Goal: Task Accomplishment & Management: Use online tool/utility

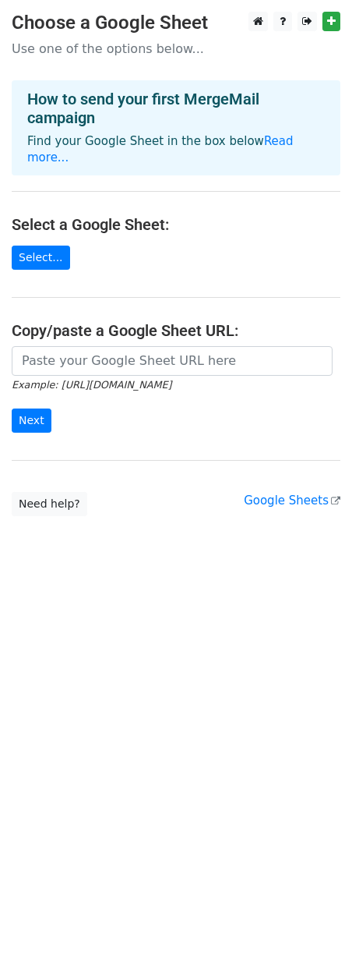
click at [194, 279] on main "Choose a Google Sheet Use one of the options below... How to send your first Me…" at bounding box center [176, 264] width 352 height 504
click at [87, 243] on main "Choose a Google Sheet Use one of the options below... How to send your first Me…" at bounding box center [176, 264] width 352 height 504
click at [49, 245] on link "Select..." at bounding box center [41, 257] width 58 height 24
click at [258, 21] on icon at bounding box center [258, 21] width 10 height 11
click at [228, 179] on main "Choose a Google Sheet Use one of the options below... How to send your first Me…" at bounding box center [176, 264] width 352 height 504
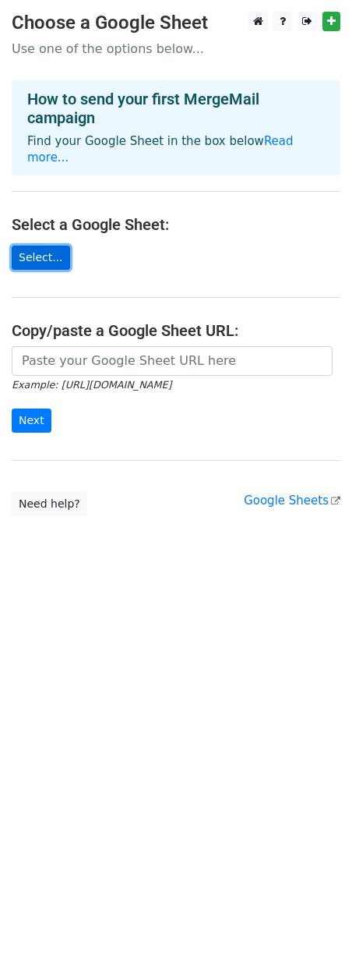
click at [45, 245] on link "Select..." at bounding box center [41, 257] width 58 height 24
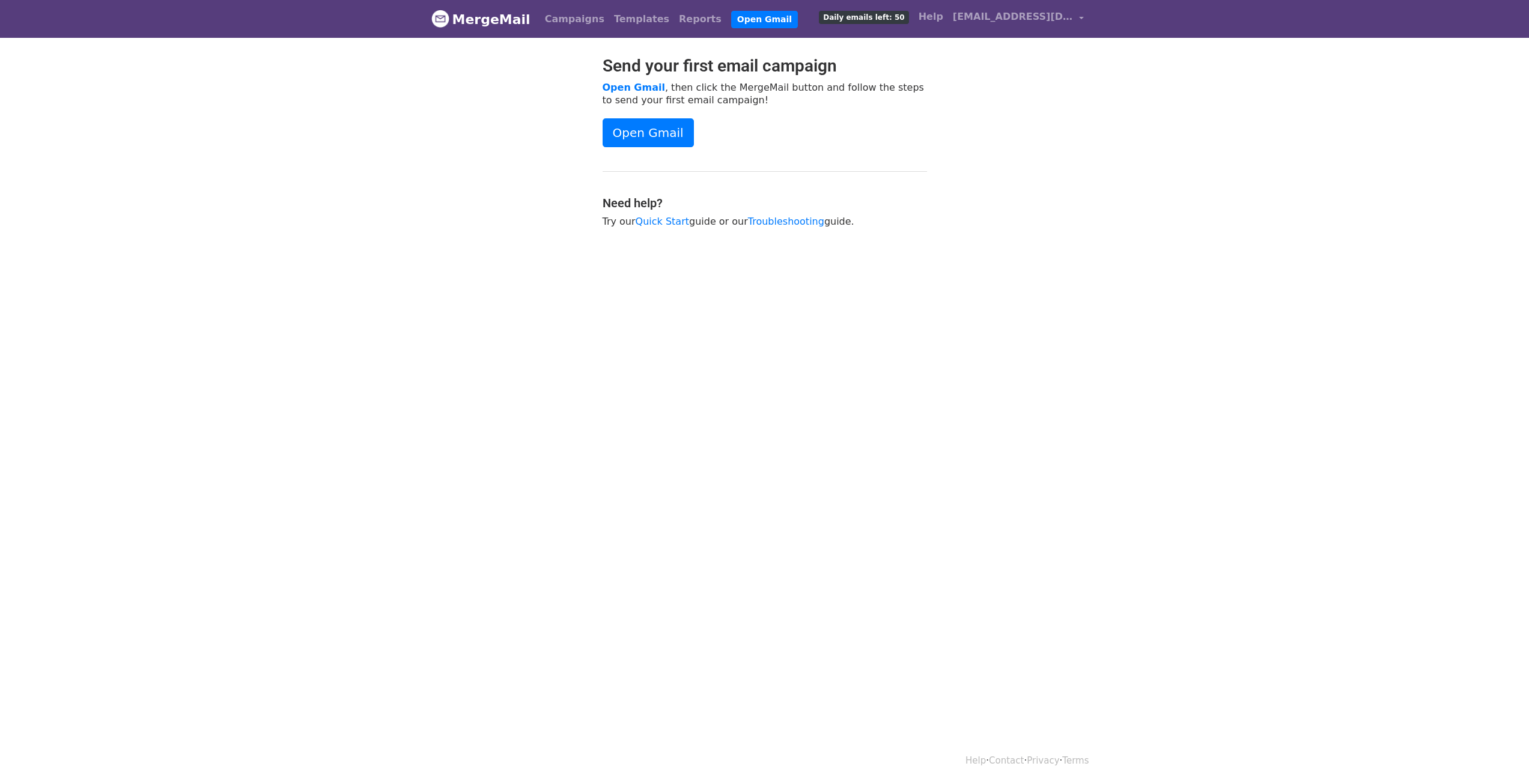
click at [1142, 107] on body "MergeMail Campaigns Templates Reports Open Gmail Daily emails left: 50 Help [EM…" at bounding box center [764, 143] width 1529 height 288
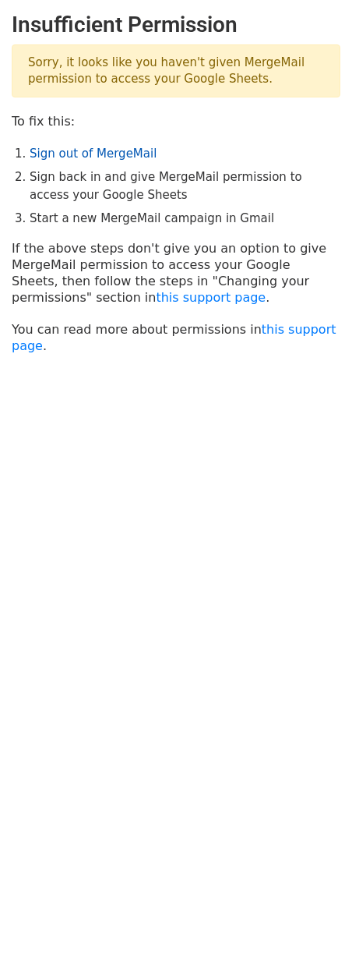
click at [91, 154] on link "Sign out of MergeMail" at bounding box center [93, 154] width 127 height 14
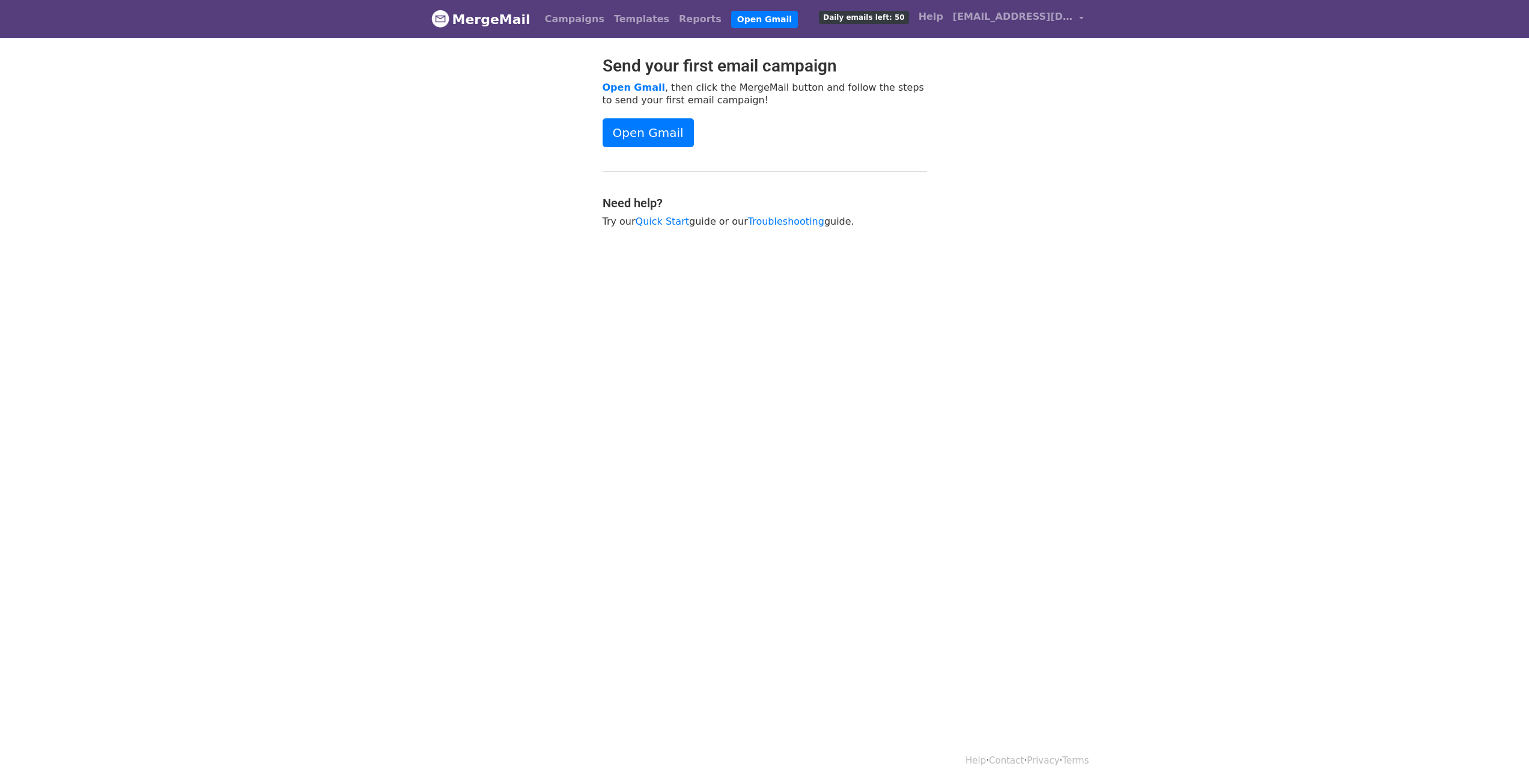
click at [984, 119] on div "Send your first email campaign Open Gmail , then click the MergeMail button and…" at bounding box center [765, 147] width 685 height 183
click at [999, 29] on link "akcie.punch@gmail.com" at bounding box center [1019, 19] width 140 height 29
click at [1015, 124] on link "Sign out" at bounding box center [1025, 126] width 126 height 19
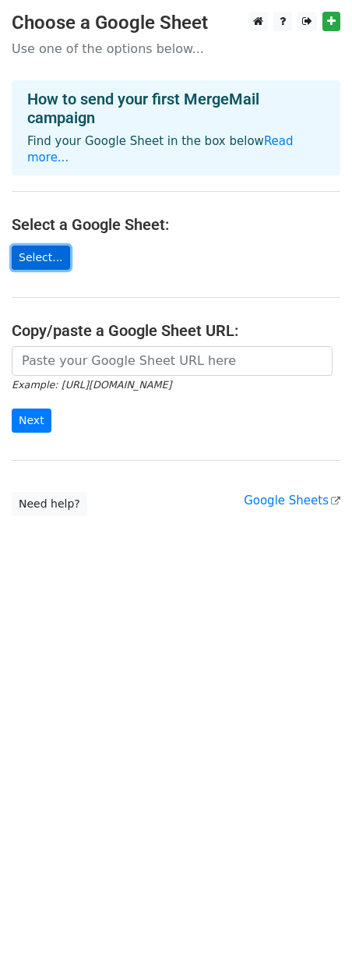
click at [40, 245] on link "Select..." at bounding box center [41, 257] width 58 height 24
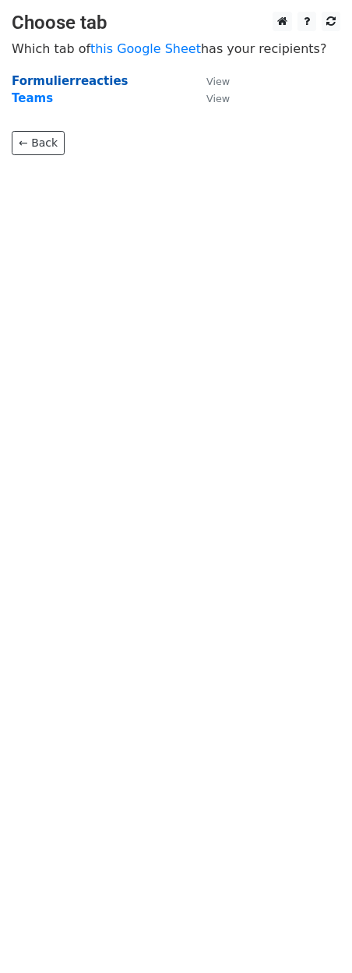
click at [93, 77] on strong "Formulierreacties" at bounding box center [70, 81] width 117 height 14
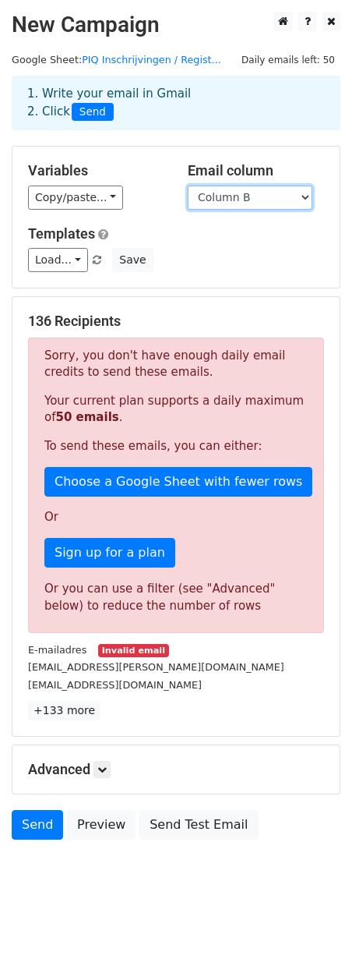
click at [239, 198] on select "Column A Column B Column C Column D Column E Column F Column G Column H Column …" at bounding box center [250, 197] width 125 height 24
click at [229, 197] on select "Column A Column B Column C Column D Column E Column F Column G Column H Column …" at bounding box center [250, 197] width 125 height 24
click at [168, 222] on div "Variables Copy/paste... {{Column A}} {{Column B}} {{Column C}} {{Column D}} {{C…" at bounding box center [175, 217] width 327 height 141
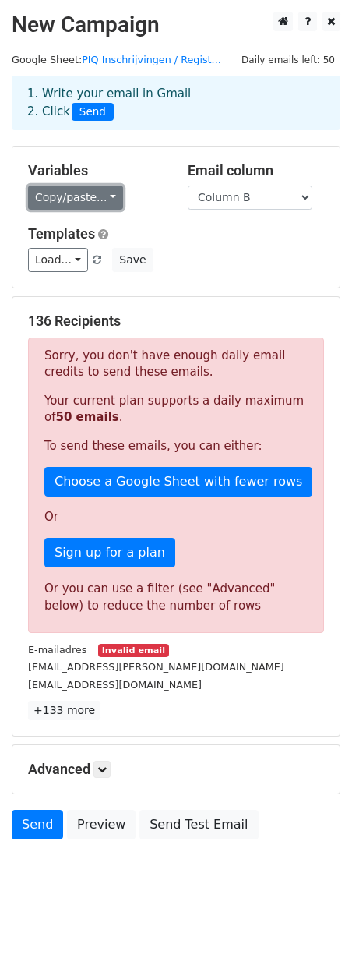
click at [90, 202] on link "Copy/paste..." at bounding box center [75, 197] width 95 height 24
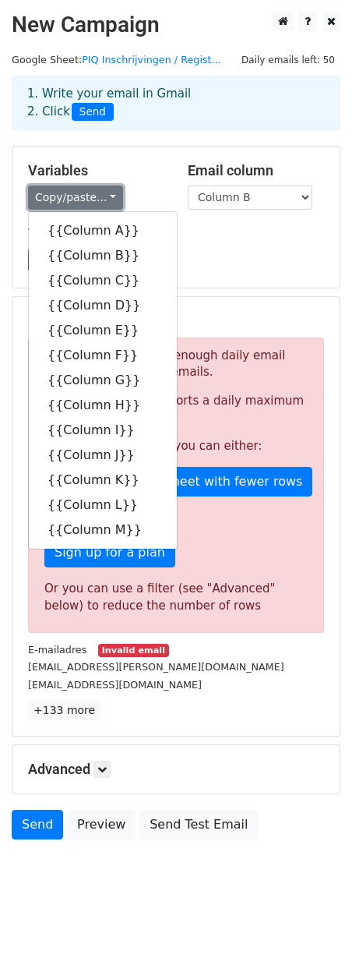
click at [90, 195] on link "Copy/paste..." at bounding box center [75, 197] width 95 height 24
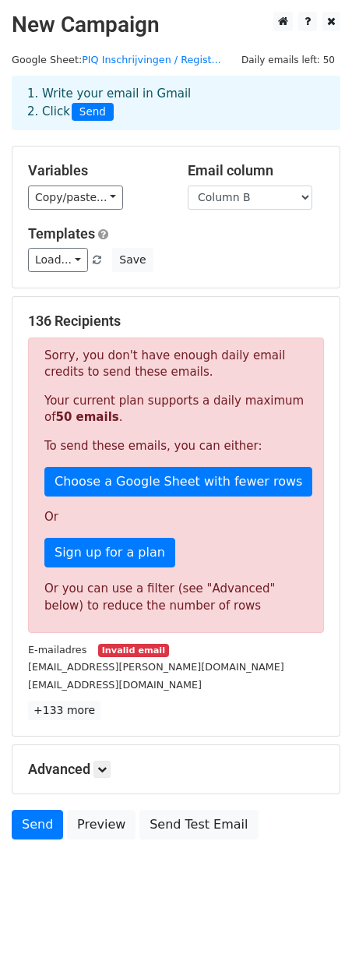
click at [143, 200] on div "Copy/paste... {{Column A}} {{Column B}} {{Column C}} {{Column D}} {{Column E}} …" at bounding box center [96, 197] width 136 height 24
click at [91, 202] on link "Copy/paste..." at bounding box center [75, 197] width 95 height 24
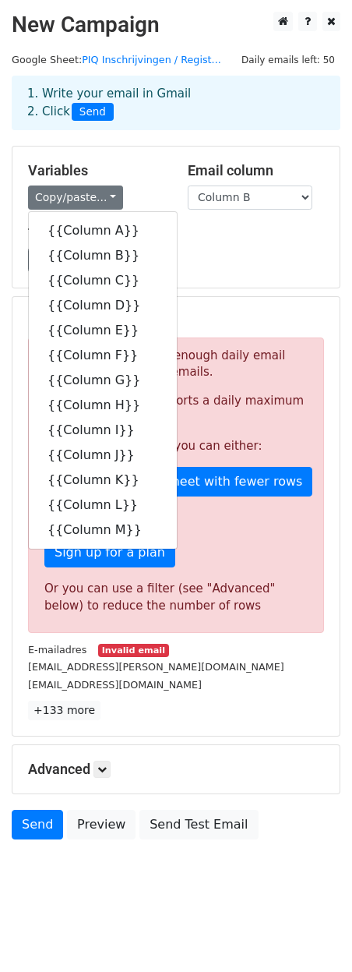
click at [158, 190] on div "Copy/paste... {{Column A}} {{Column B}} {{Column C}} {{Column D}} {{Column E}} …" at bounding box center [96, 197] width 136 height 24
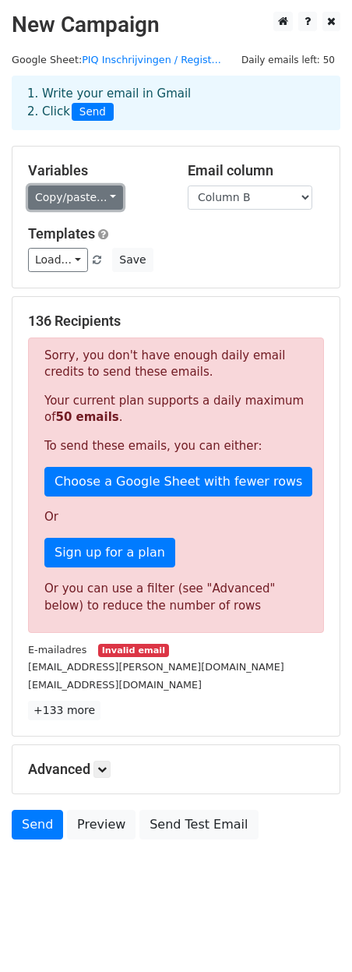
click at [83, 202] on link "Copy/paste..." at bounding box center [75, 197] width 95 height 24
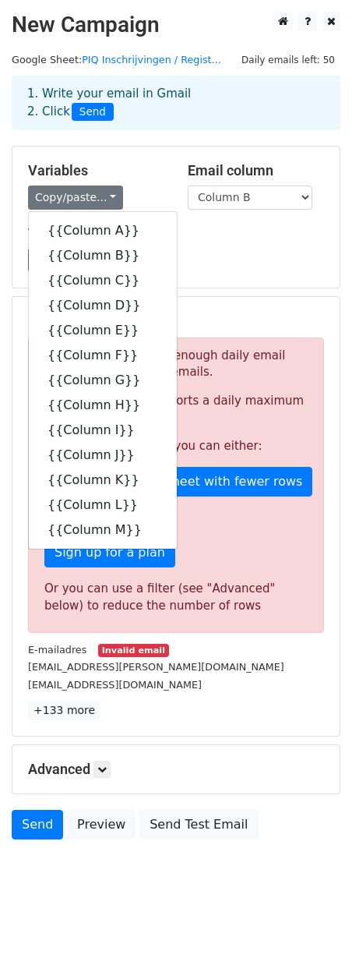
click at [132, 190] on div "Copy/paste... {{Column A}} {{Column B}} {{Column C}} {{Column D}} {{Column E}} …" at bounding box center [96, 197] width 136 height 24
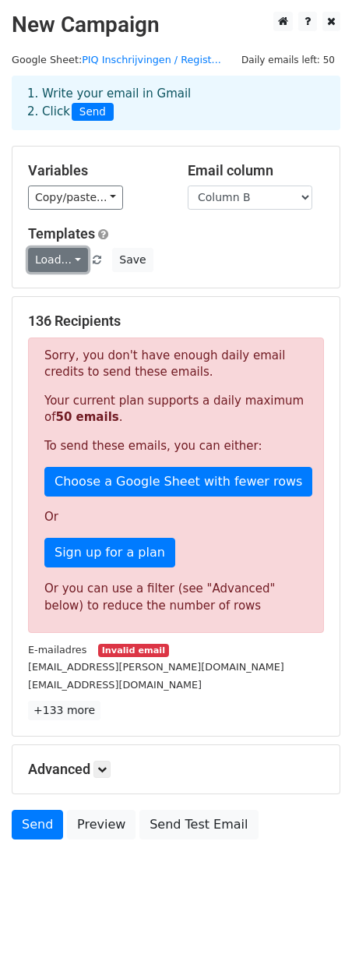
click at [71, 258] on link "Load..." at bounding box center [58, 260] width 60 height 24
click at [147, 225] on h5 "Templates" at bounding box center [176, 233] width 296 height 17
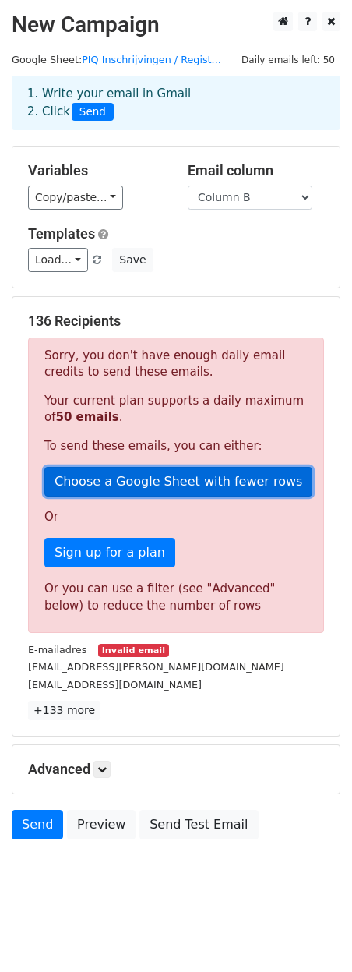
click at [168, 476] on link "Choose a Google Sheet with fewer rows" at bounding box center [178, 482] width 268 height 30
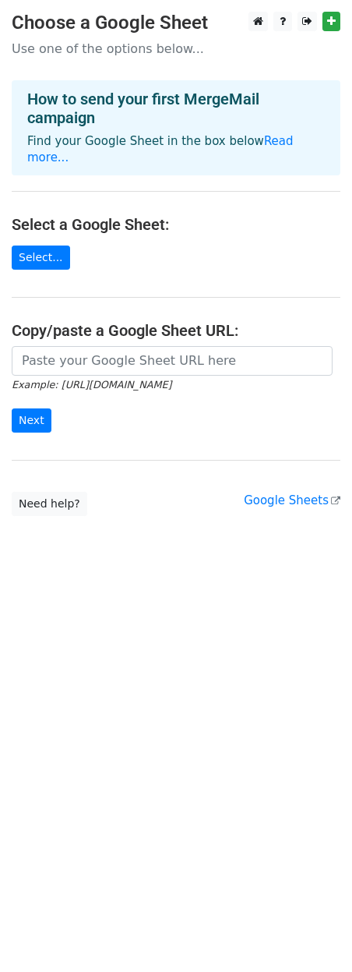
click at [111, 185] on main "Choose a Google Sheet Use one of the options below... How to send your first Me…" at bounding box center [176, 264] width 352 height 504
click at [49, 245] on link "Select..." at bounding box center [41, 257] width 58 height 24
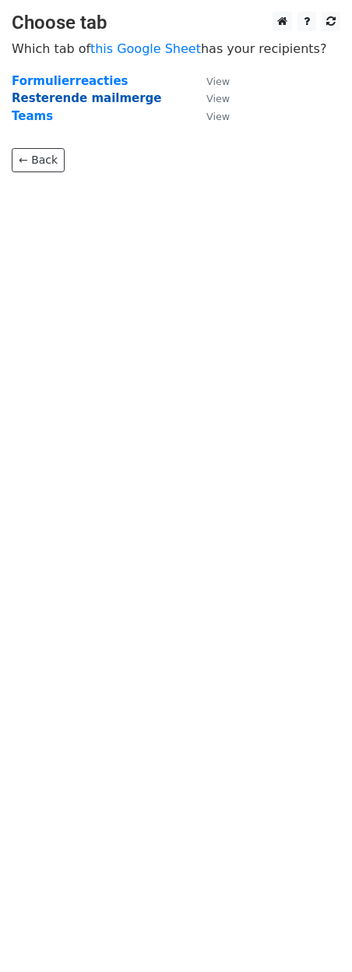
click at [83, 96] on strong "Resterende mailmerge" at bounding box center [87, 98] width 150 height 14
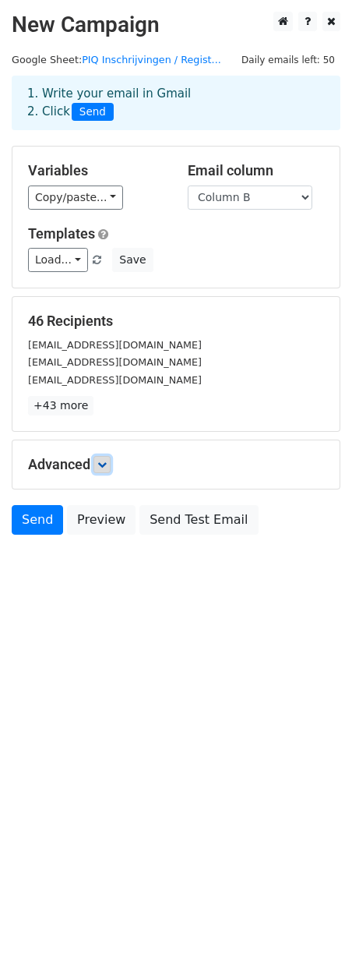
click at [101, 465] on icon at bounding box center [101, 464] width 9 height 9
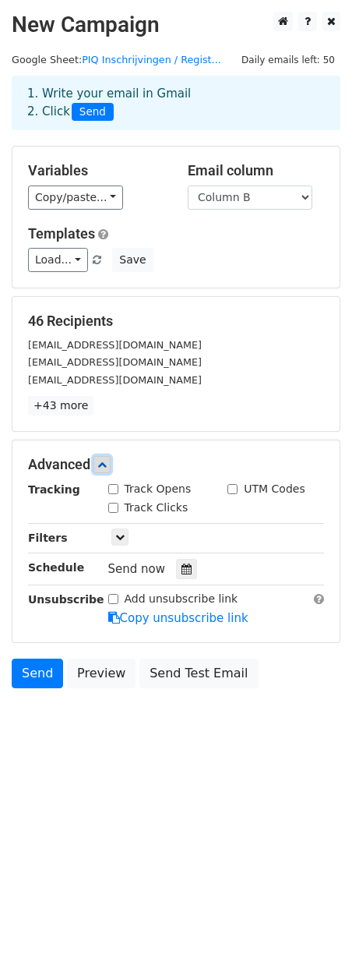
click at [101, 460] on icon at bounding box center [101, 464] width 9 height 9
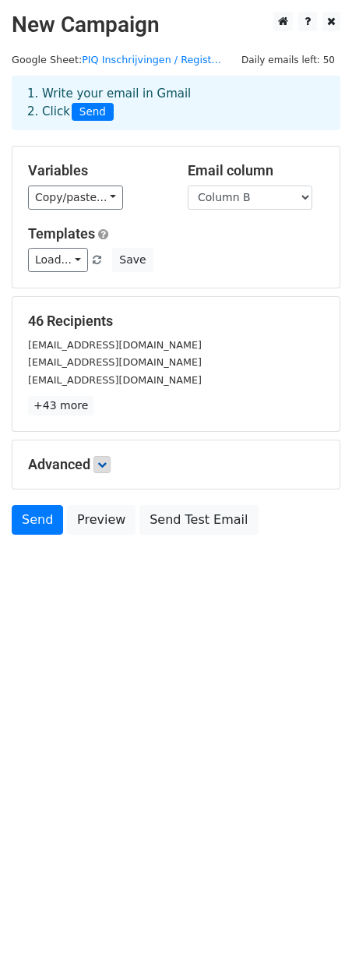
click at [132, 223] on div "Variables Copy/paste... {{Column A}} {{Column B}} {{Column C}} Email column Col…" at bounding box center [175, 217] width 327 height 141
click at [83, 197] on link "Copy/paste..." at bounding box center [75, 197] width 95 height 24
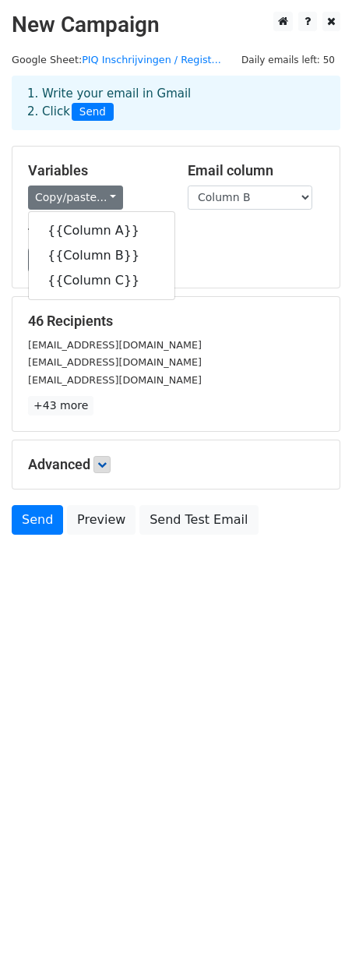
click at [126, 191] on div "Copy/paste... {{Column A}} {{Column B}} {{Column C}}" at bounding box center [96, 197] width 136 height 24
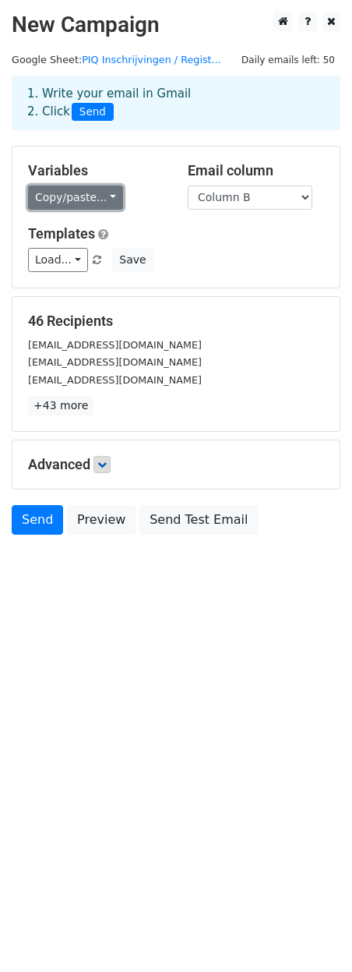
click at [93, 199] on link "Copy/paste..." at bounding box center [75, 197] width 95 height 24
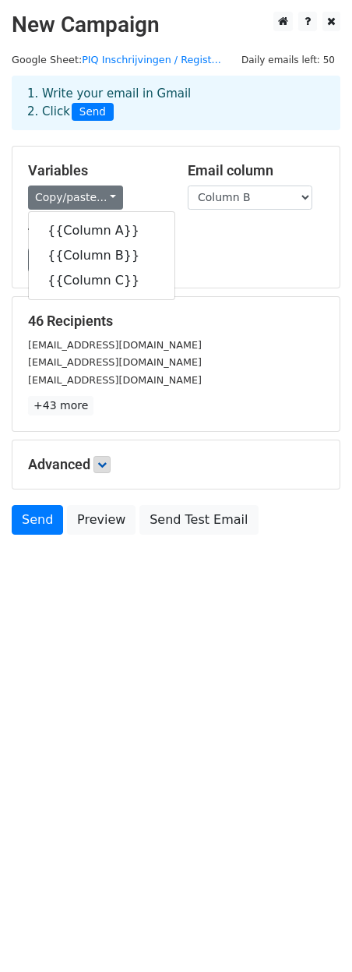
click at [118, 192] on div "Copy/paste... {{Column A}} {{Column B}} {{Column C}}" at bounding box center [96, 197] width 136 height 24
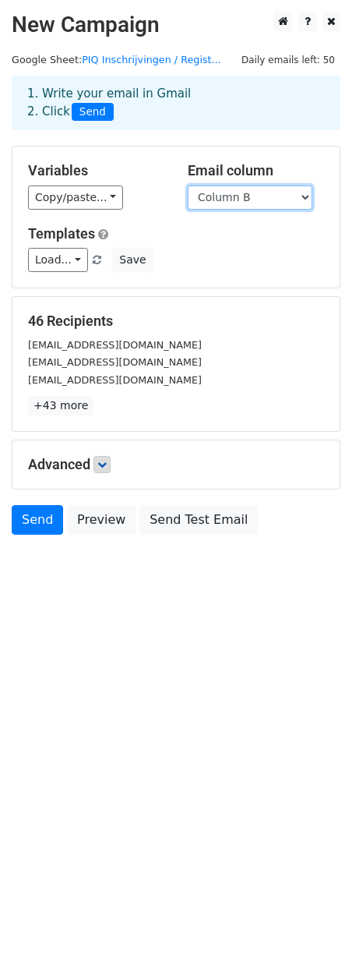
click at [220, 189] on select "Column A Column B Column C" at bounding box center [250, 197] width 125 height 24
click at [137, 190] on div "Copy/paste... {{Column A}} {{Column B}} {{Column C}}" at bounding box center [96, 197] width 136 height 24
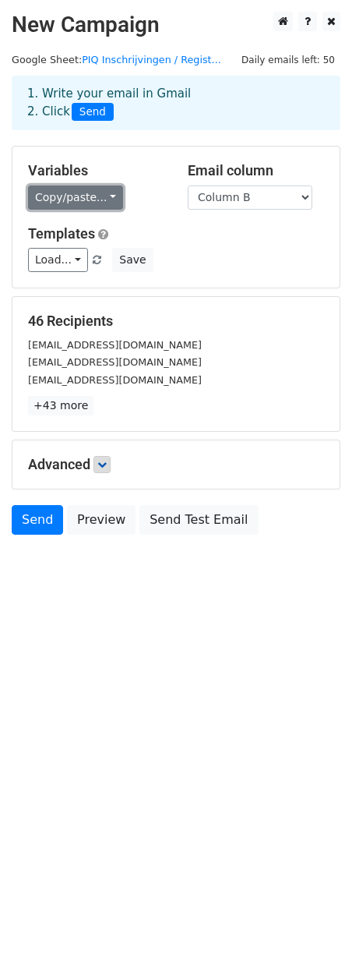
click at [89, 203] on link "Copy/paste..." at bounding box center [75, 197] width 95 height 24
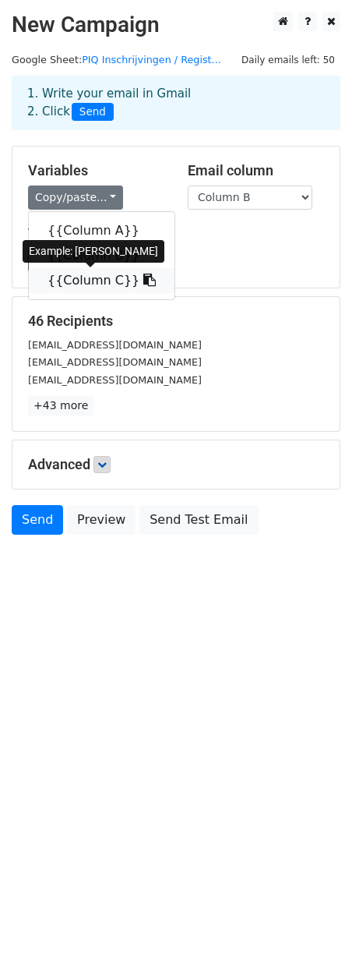
click at [94, 280] on link "{{Column C}}" at bounding box center [102, 280] width 146 height 25
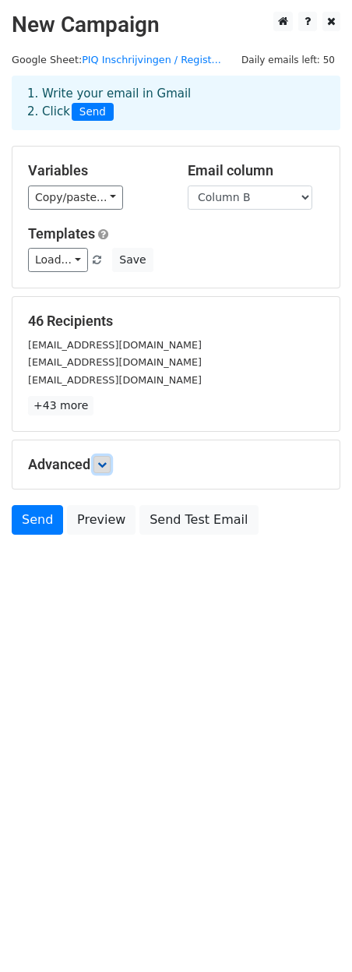
click at [104, 467] on icon at bounding box center [101, 464] width 9 height 9
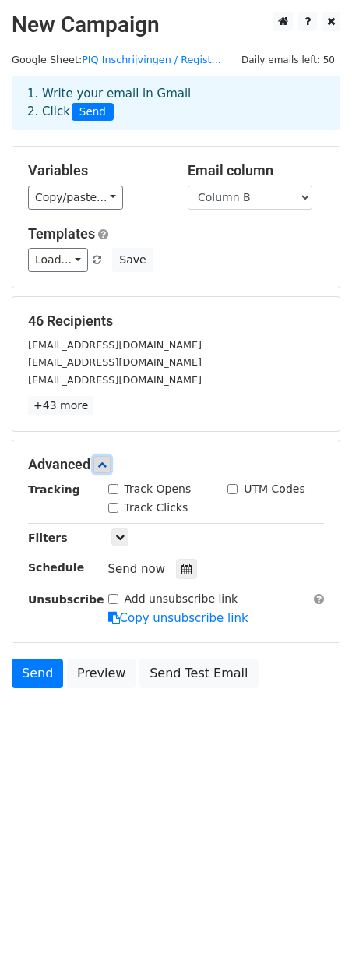
click at [104, 462] on icon at bounding box center [101, 464] width 9 height 9
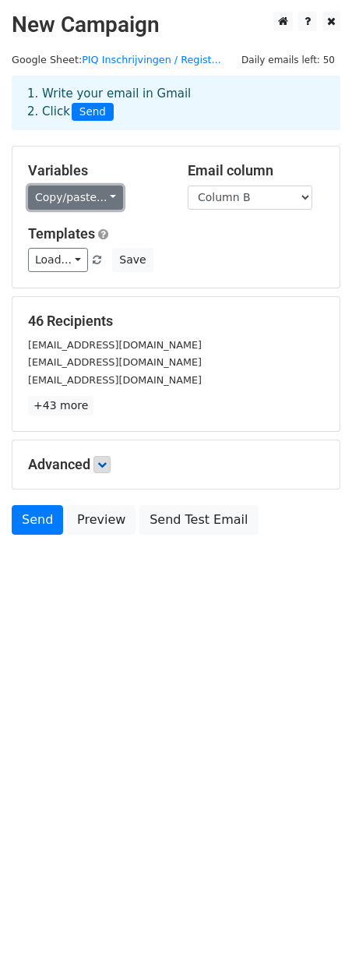
click at [100, 198] on link "Copy/paste..." at bounding box center [75, 197] width 95 height 24
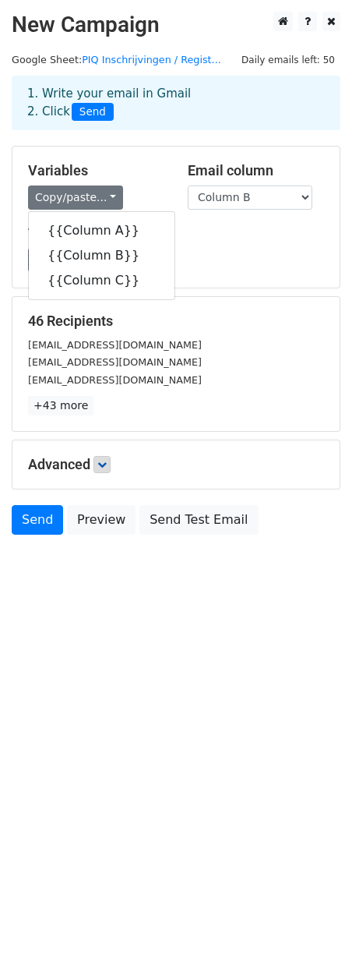
click at [192, 259] on div "Load... No templates saved Save" at bounding box center [175, 260] width 319 height 24
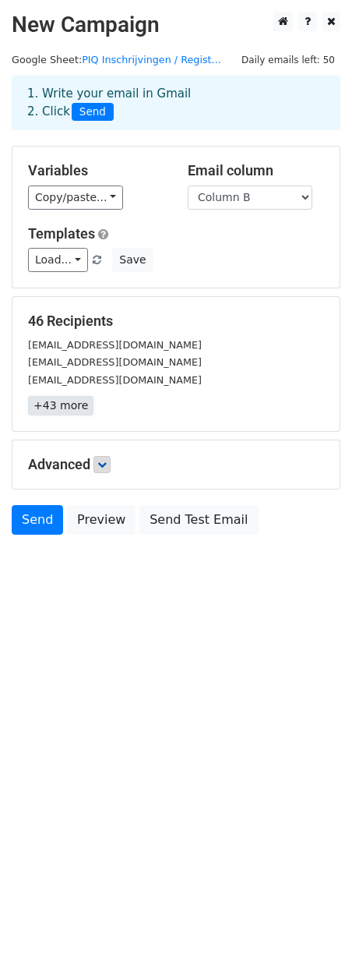
click at [70, 405] on link "+43 more" at bounding box center [60, 405] width 65 height 19
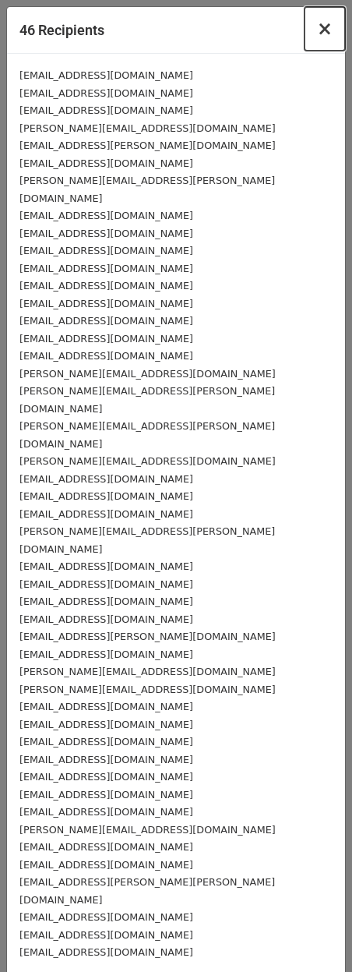
click at [316, 29] on button "×" at bounding box center [325, 29] width 41 height 44
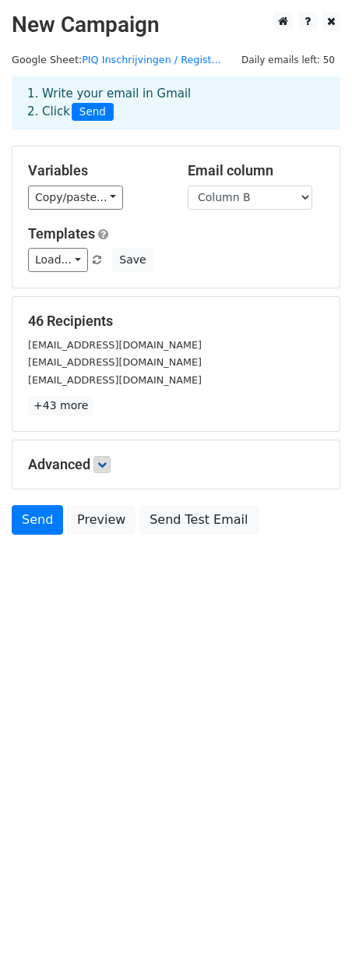
click at [171, 243] on div "Templates Load... No templates saved Save" at bounding box center [175, 249] width 319 height 48
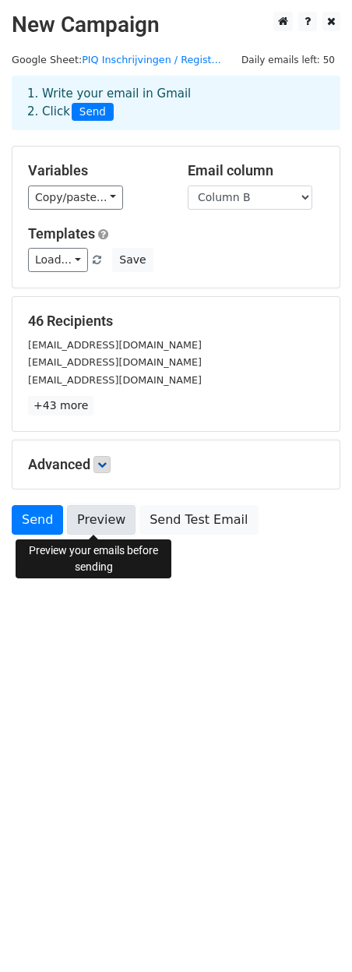
click at [95, 519] on link "Preview" at bounding box center [101, 520] width 69 height 30
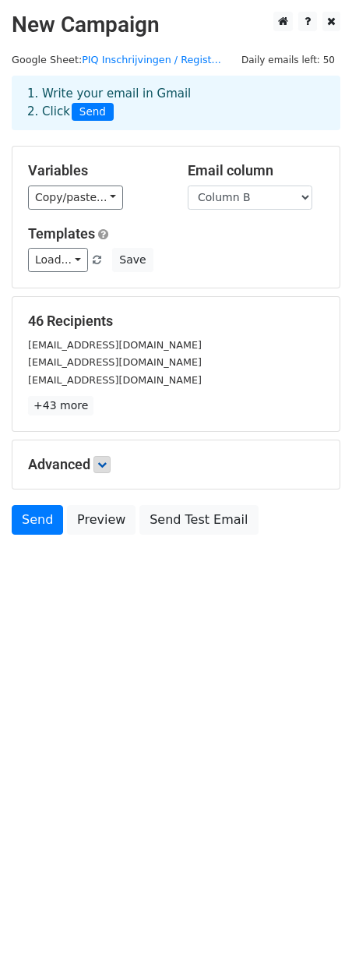
click at [207, 259] on div "Load... No templates saved Save" at bounding box center [175, 260] width 319 height 24
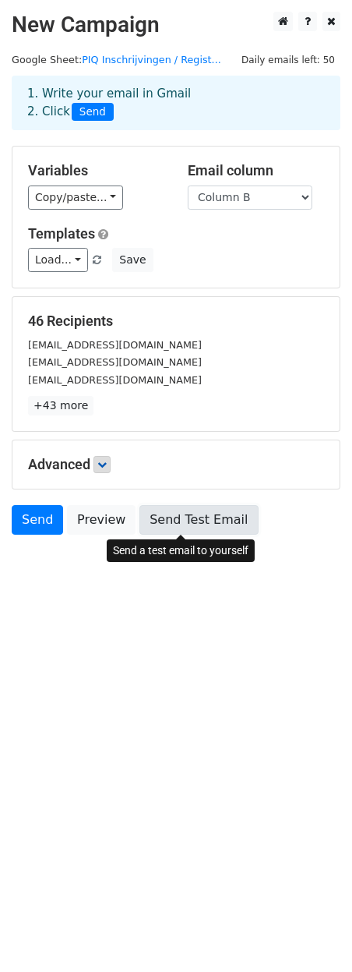
click at [193, 523] on link "Send Test Email" at bounding box center [198, 520] width 118 height 30
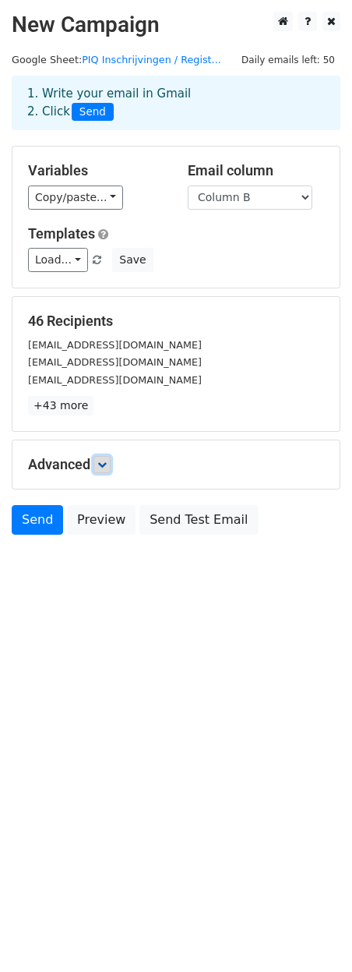
click at [97, 468] on link at bounding box center [102, 464] width 17 height 17
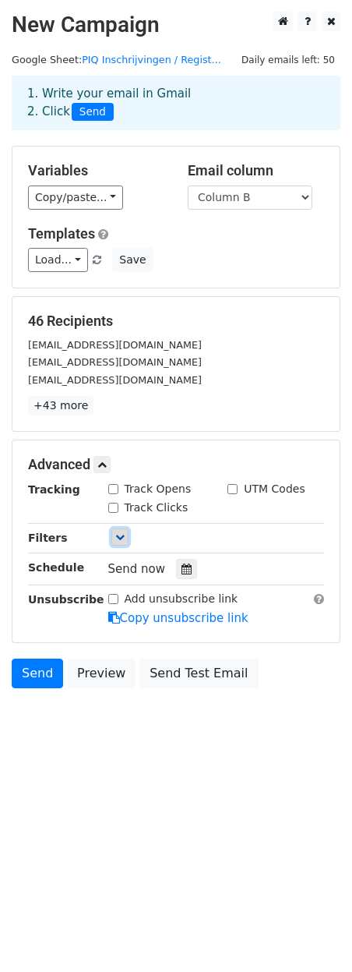
click at [125, 534] on link at bounding box center [119, 536] width 17 height 17
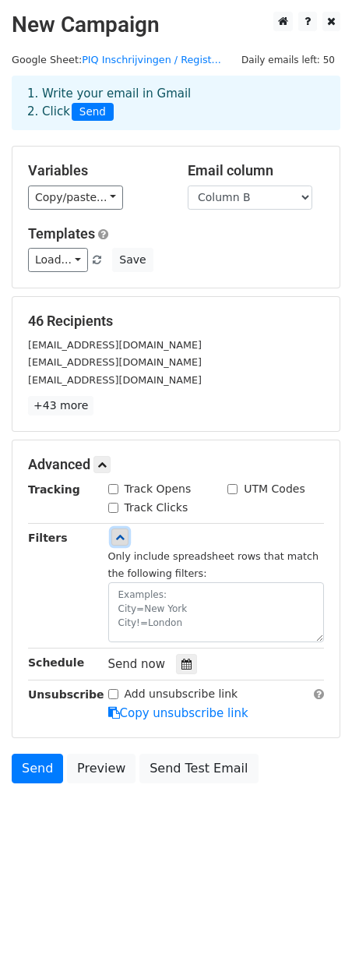
click at [122, 534] on icon at bounding box center [119, 536] width 9 height 9
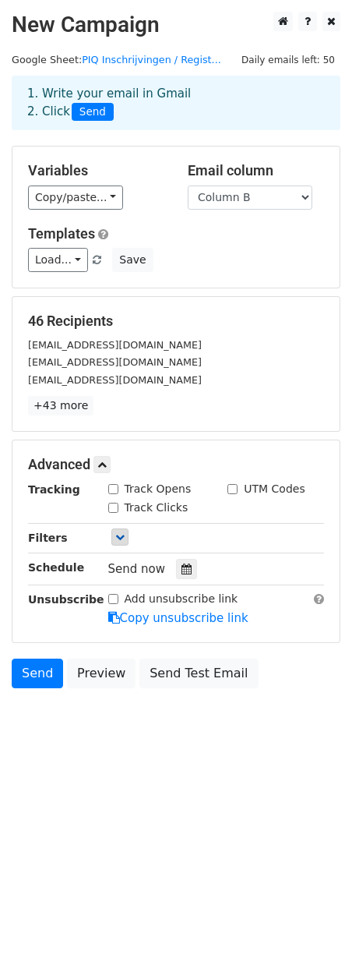
click at [144, 532] on div "Only include spreadsheet rows that match the following filters:" at bounding box center [217, 538] width 240 height 18
click at [121, 535] on icon at bounding box center [119, 536] width 9 height 9
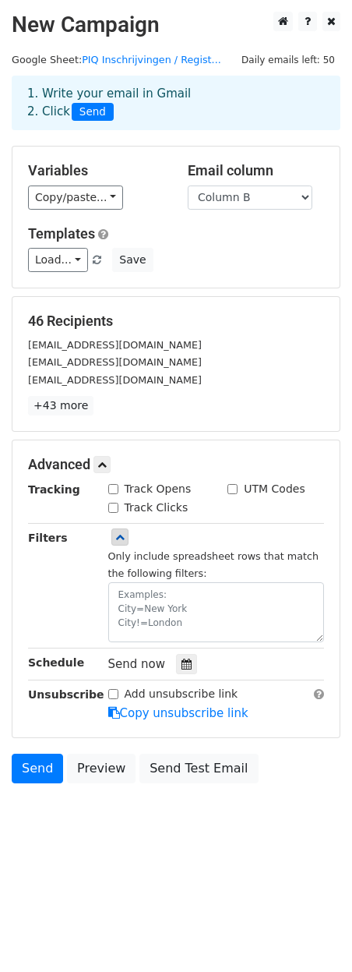
click at [151, 539] on div "Only include spreadsheet rows that match the following filters:" at bounding box center [217, 585] width 240 height 113
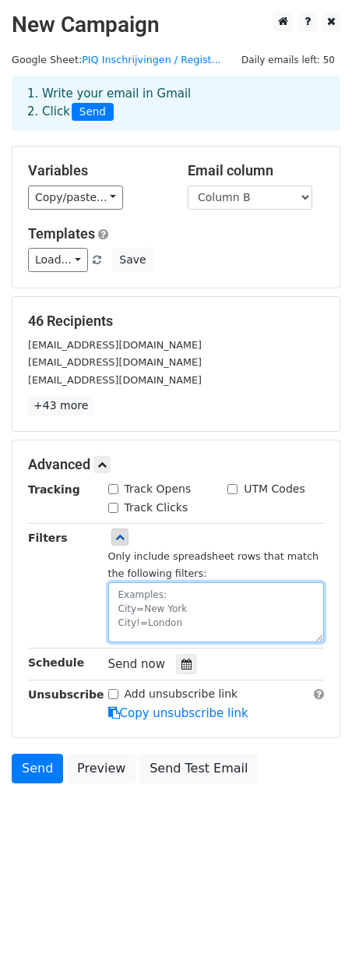
click at [171, 599] on textarea at bounding box center [216, 612] width 217 height 60
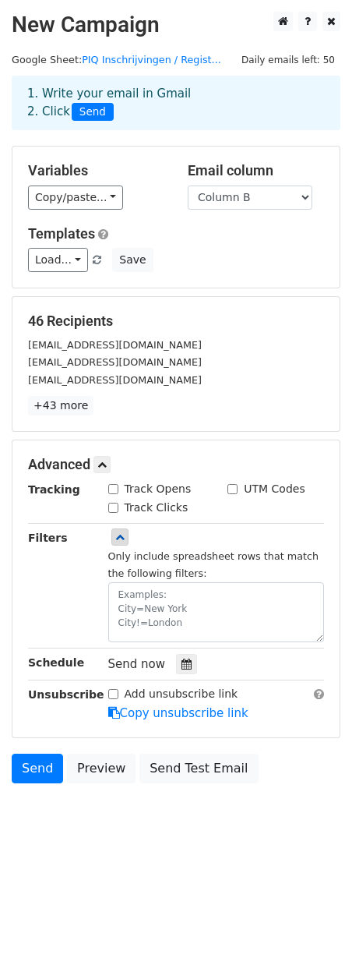
click at [171, 542] on div "Only include spreadsheet rows that match the following filters:" at bounding box center [217, 585] width 240 height 113
click at [73, 262] on link "Load..." at bounding box center [58, 260] width 60 height 24
click at [204, 252] on div "Load... No templates saved Save" at bounding box center [175, 260] width 319 height 24
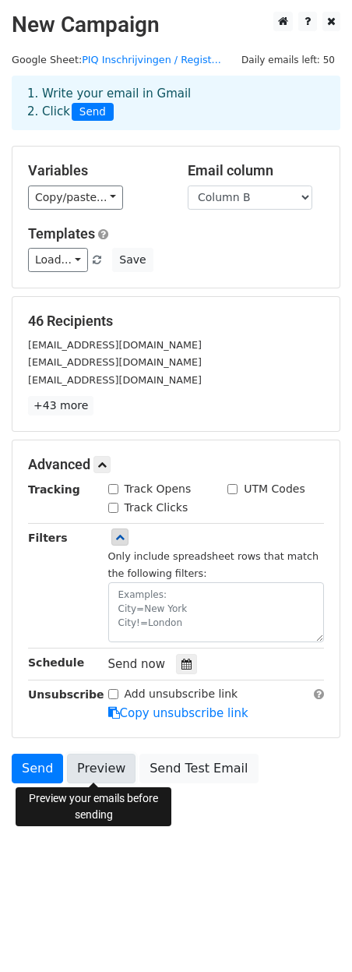
click at [98, 760] on link "Preview" at bounding box center [101, 769] width 69 height 30
click at [267, 826] on body "New Campaign Daily emails left: 50 Google Sheet: PIQ Inschrijvingen / Regist...…" at bounding box center [176, 433] width 352 height 842
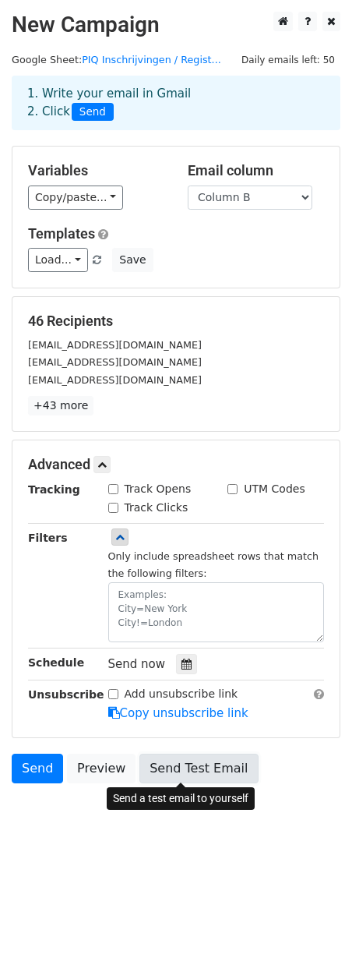
click at [178, 774] on link "Send Test Email" at bounding box center [198, 769] width 118 height 30
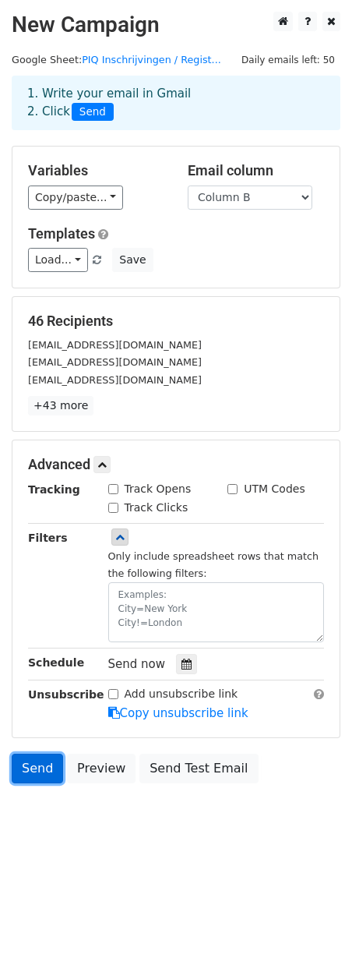
click at [30, 771] on link "Send" at bounding box center [37, 769] width 51 height 30
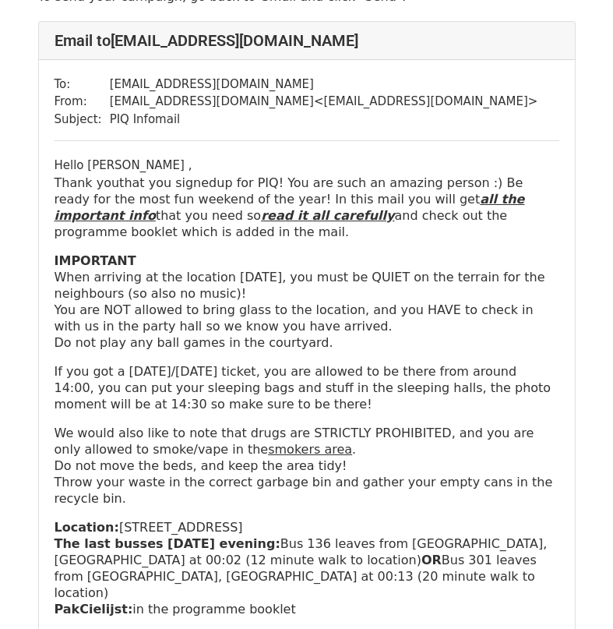
scroll to position [93, 0]
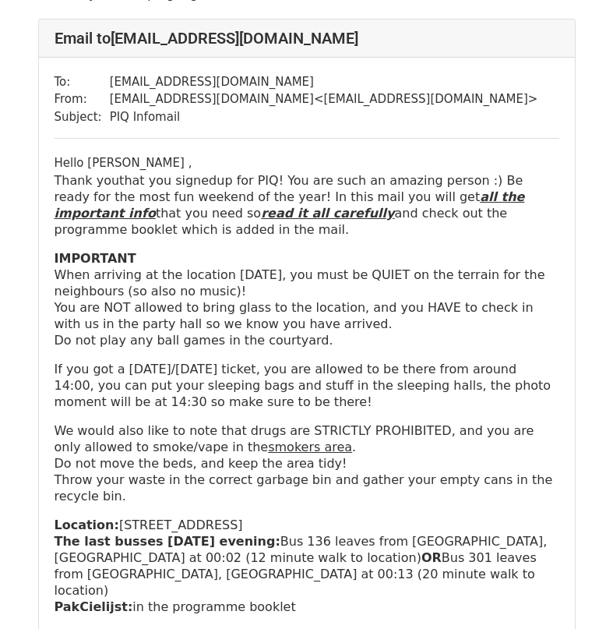
click at [271, 122] on td "PIQ Infomail" at bounding box center [324, 117] width 429 height 18
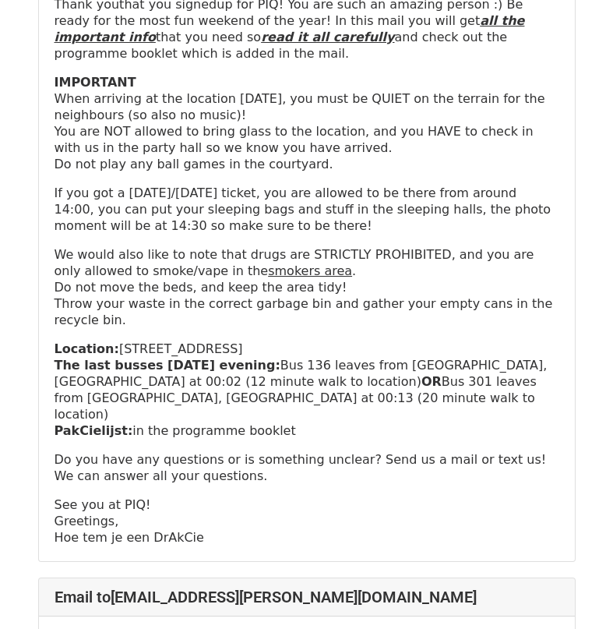
scroll to position [2474, 0]
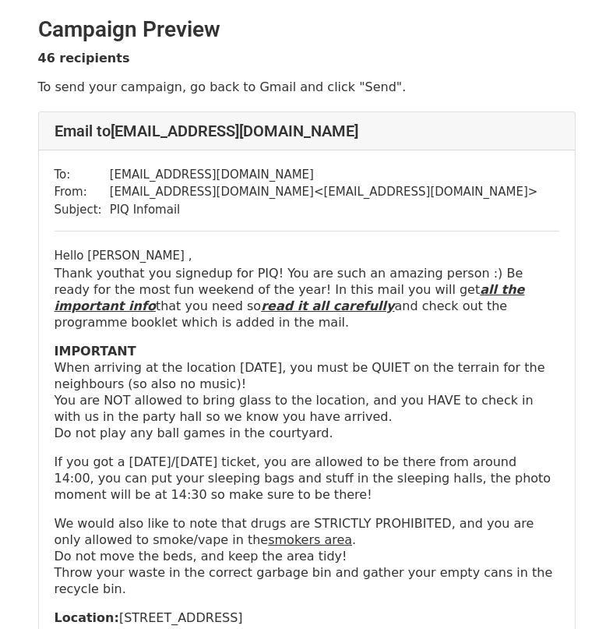
click at [397, 288] on u "all the important info" at bounding box center [290, 297] width 471 height 31
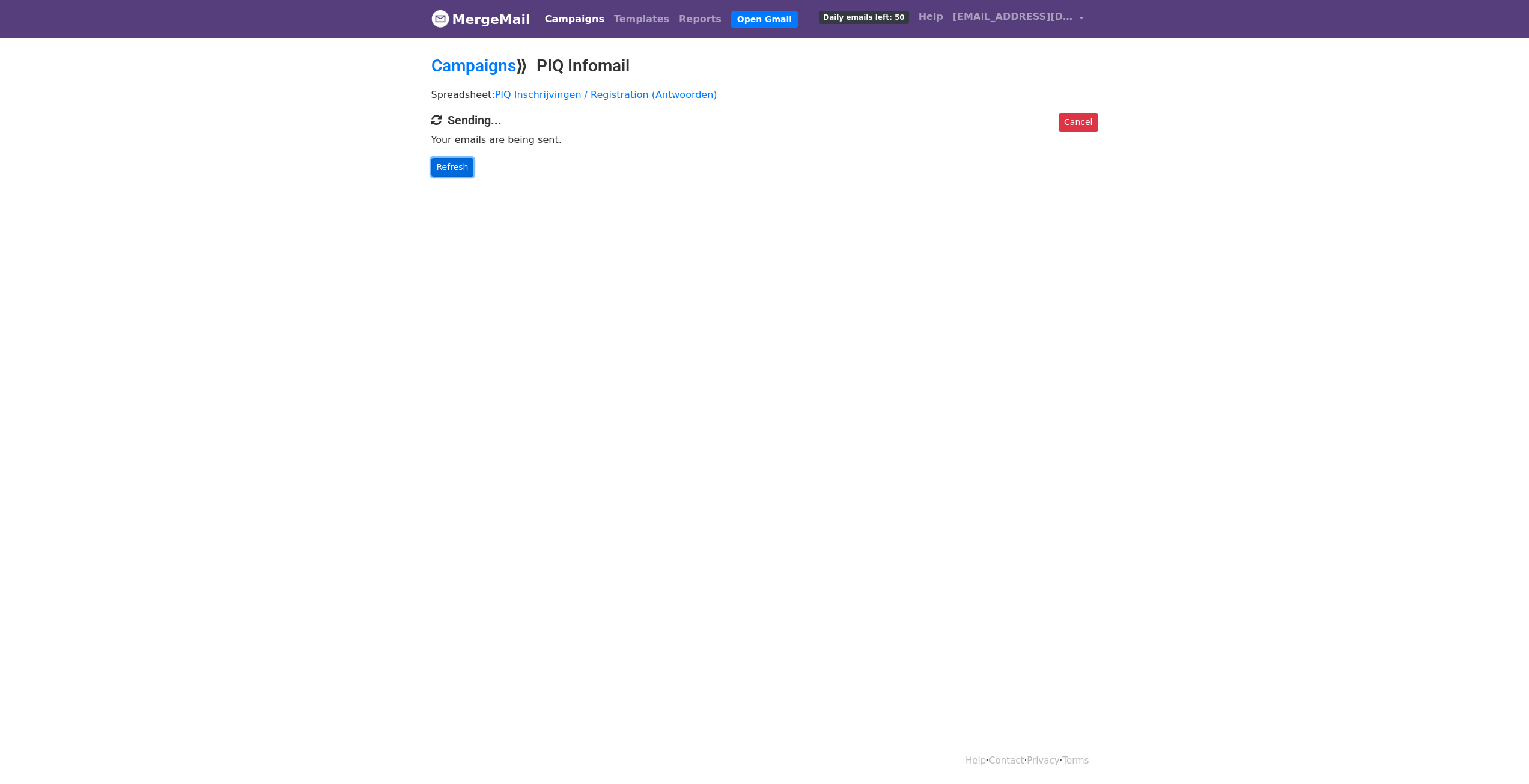
click at [450, 172] on link "Refresh" at bounding box center [453, 167] width 42 height 19
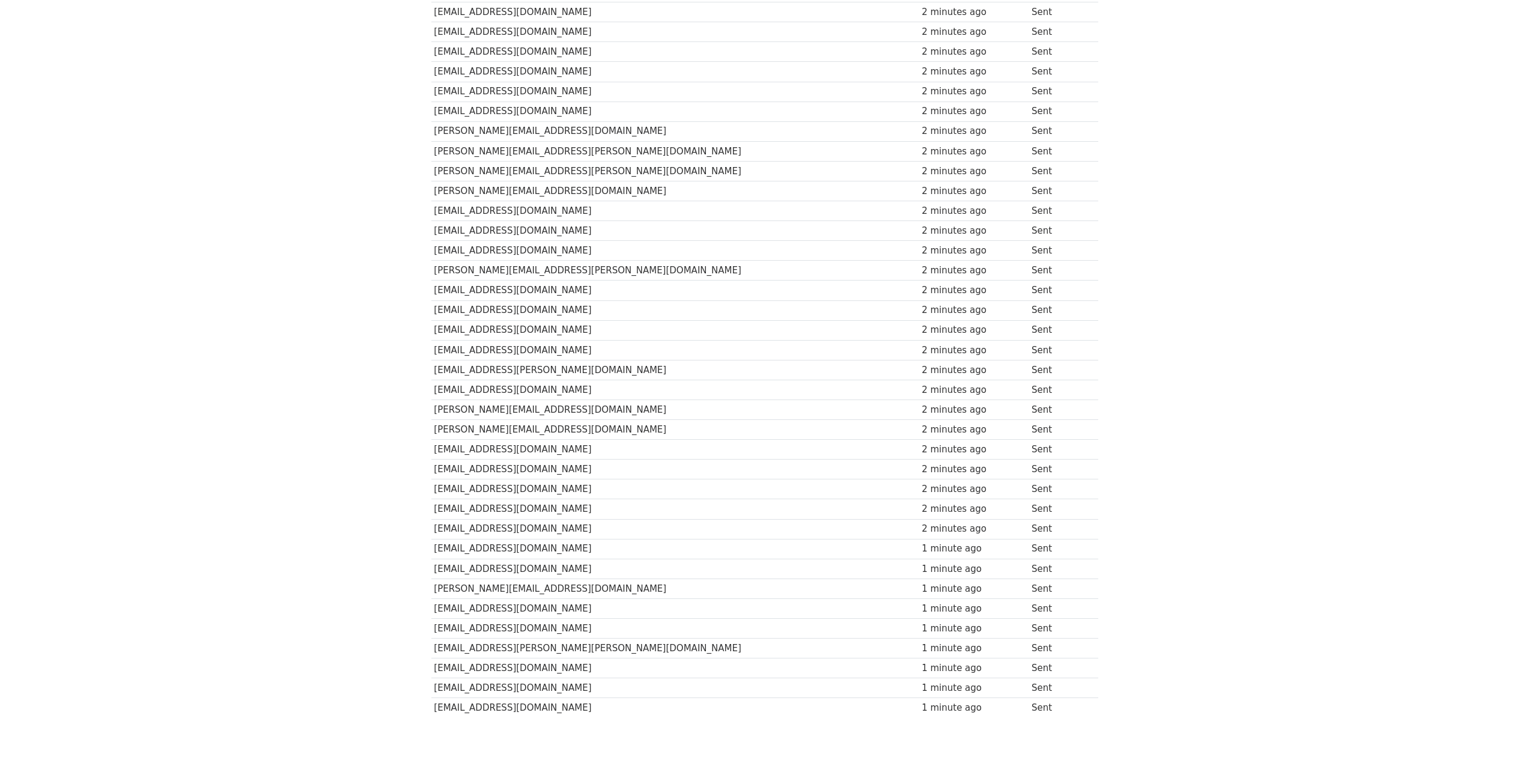
scroll to position [437, 0]
